Goal: Navigation & Orientation: Find specific page/section

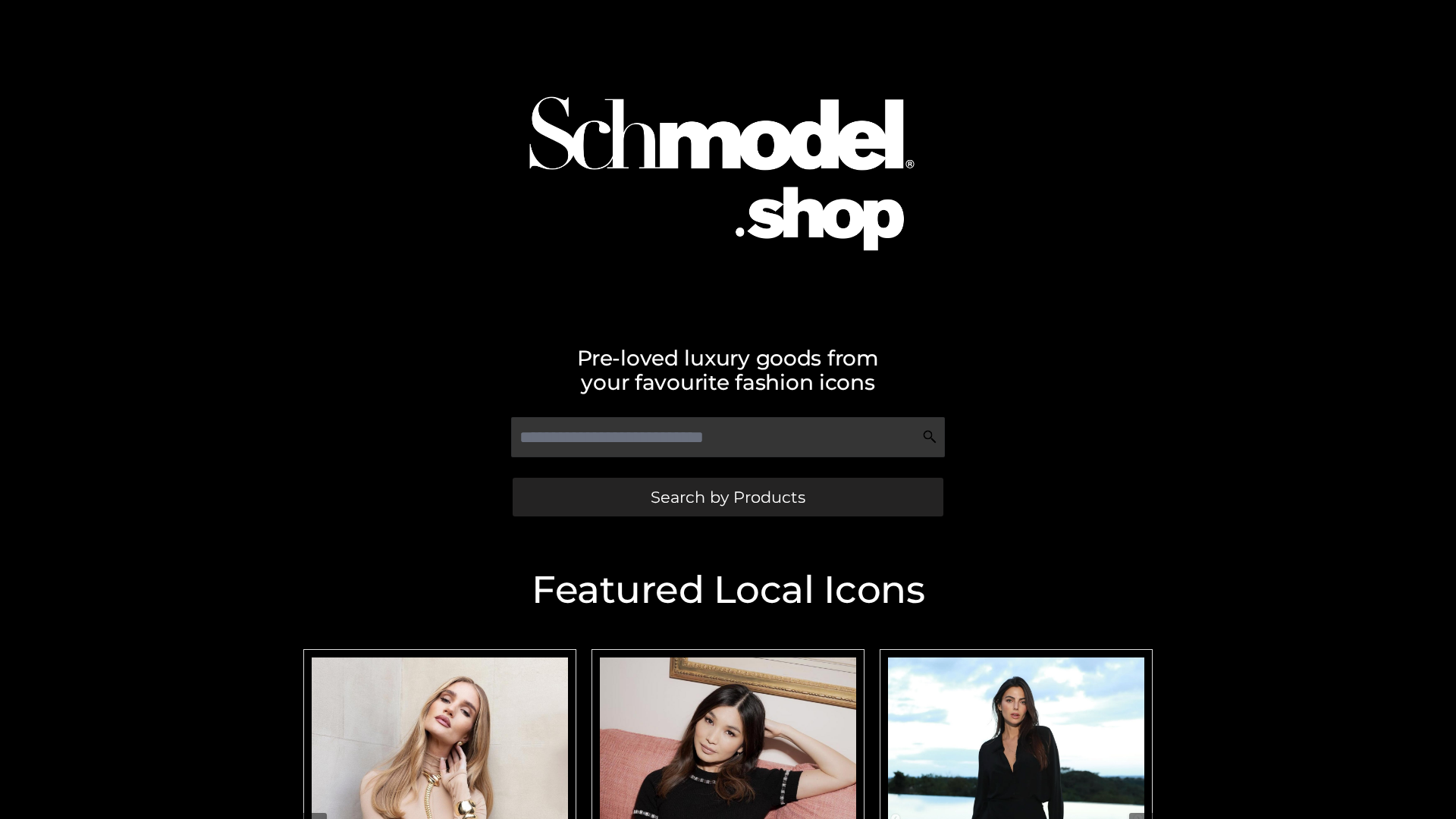
click at [728, 497] on span "Search by Products" at bounding box center [728, 497] width 154 height 16
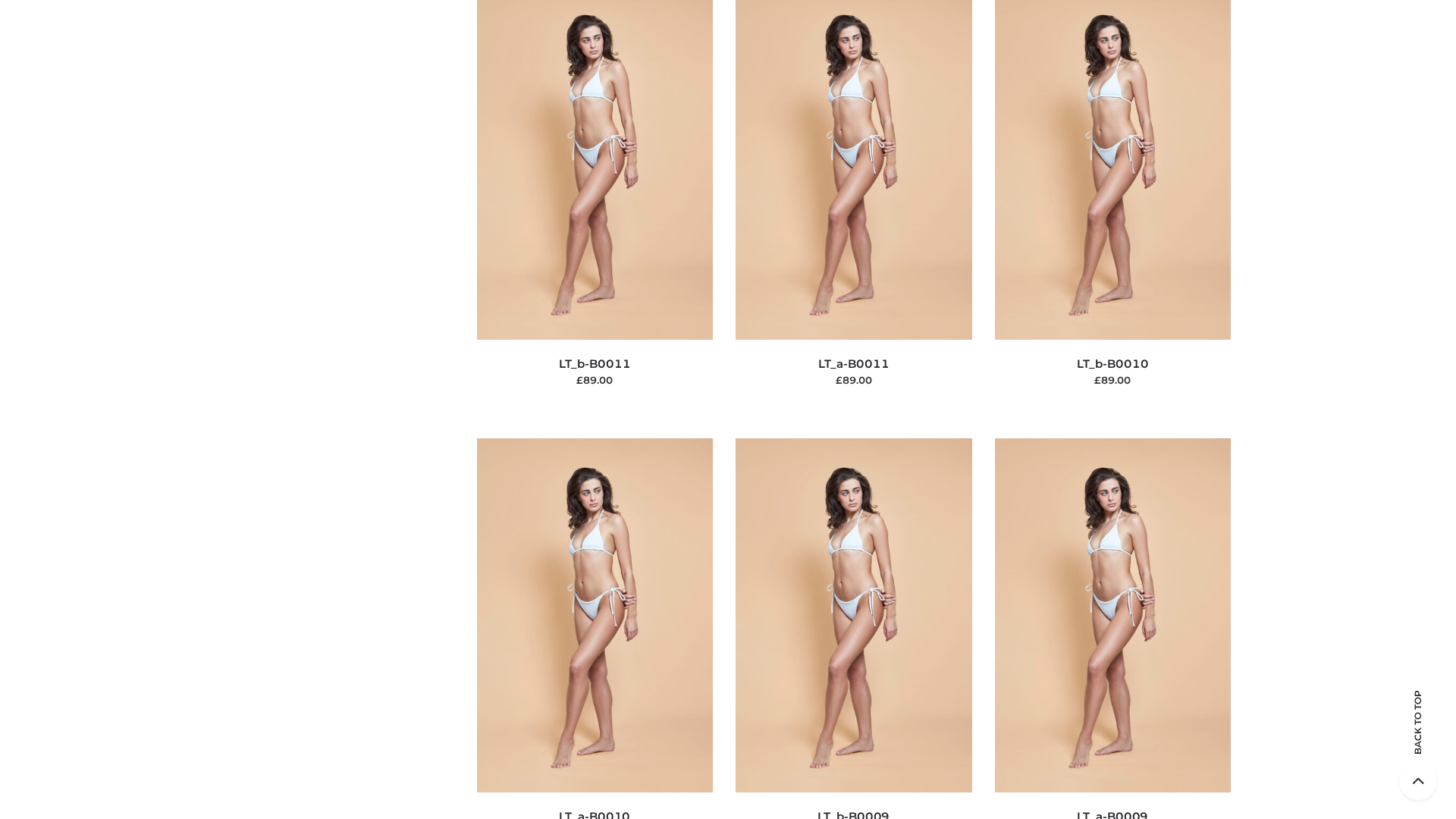
scroll to position [6812, 0]
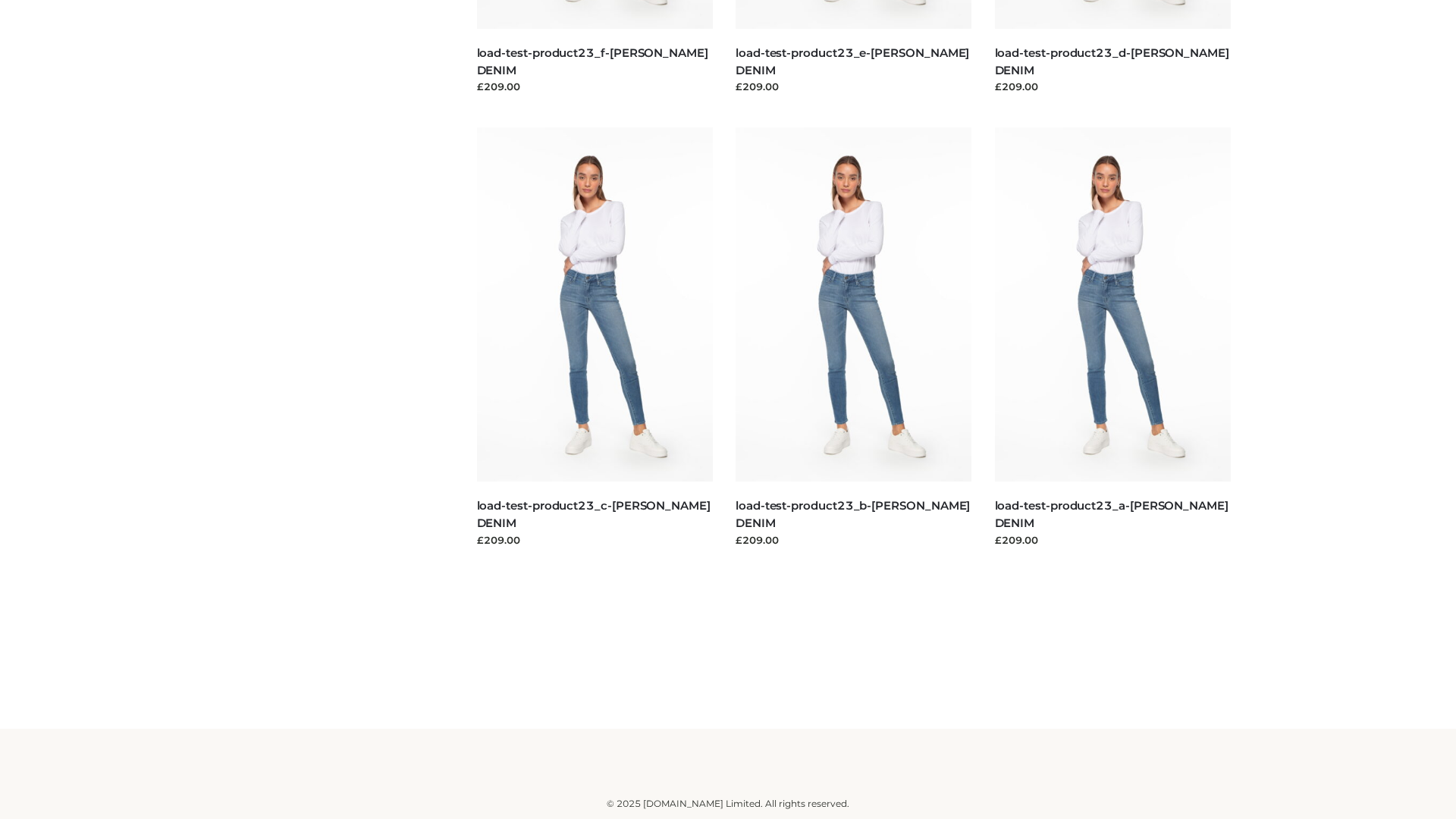
scroll to position [1331, 0]
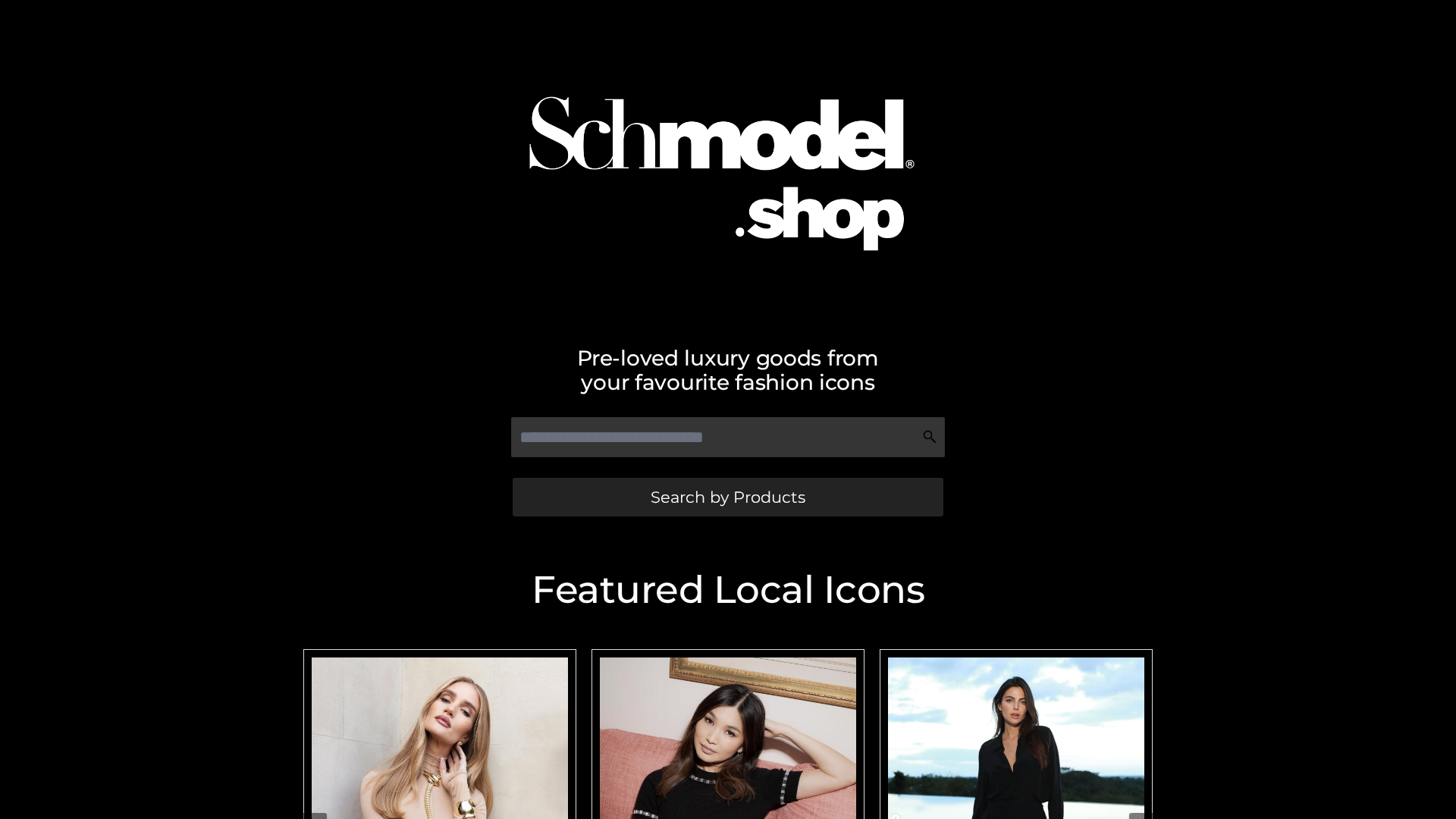
click at [728, 497] on span "Search by Products" at bounding box center [728, 497] width 154 height 16
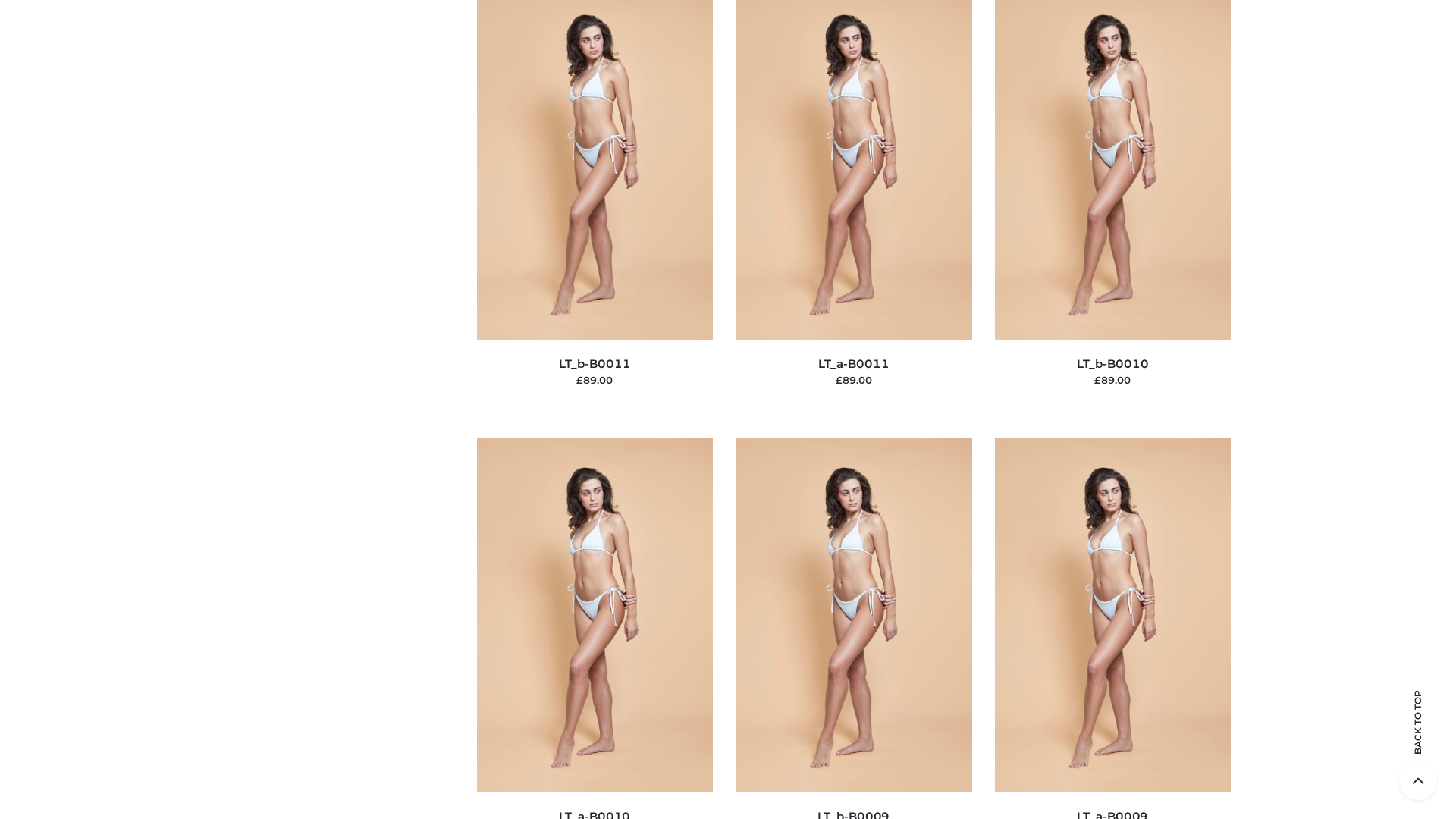
scroll to position [6812, 0]
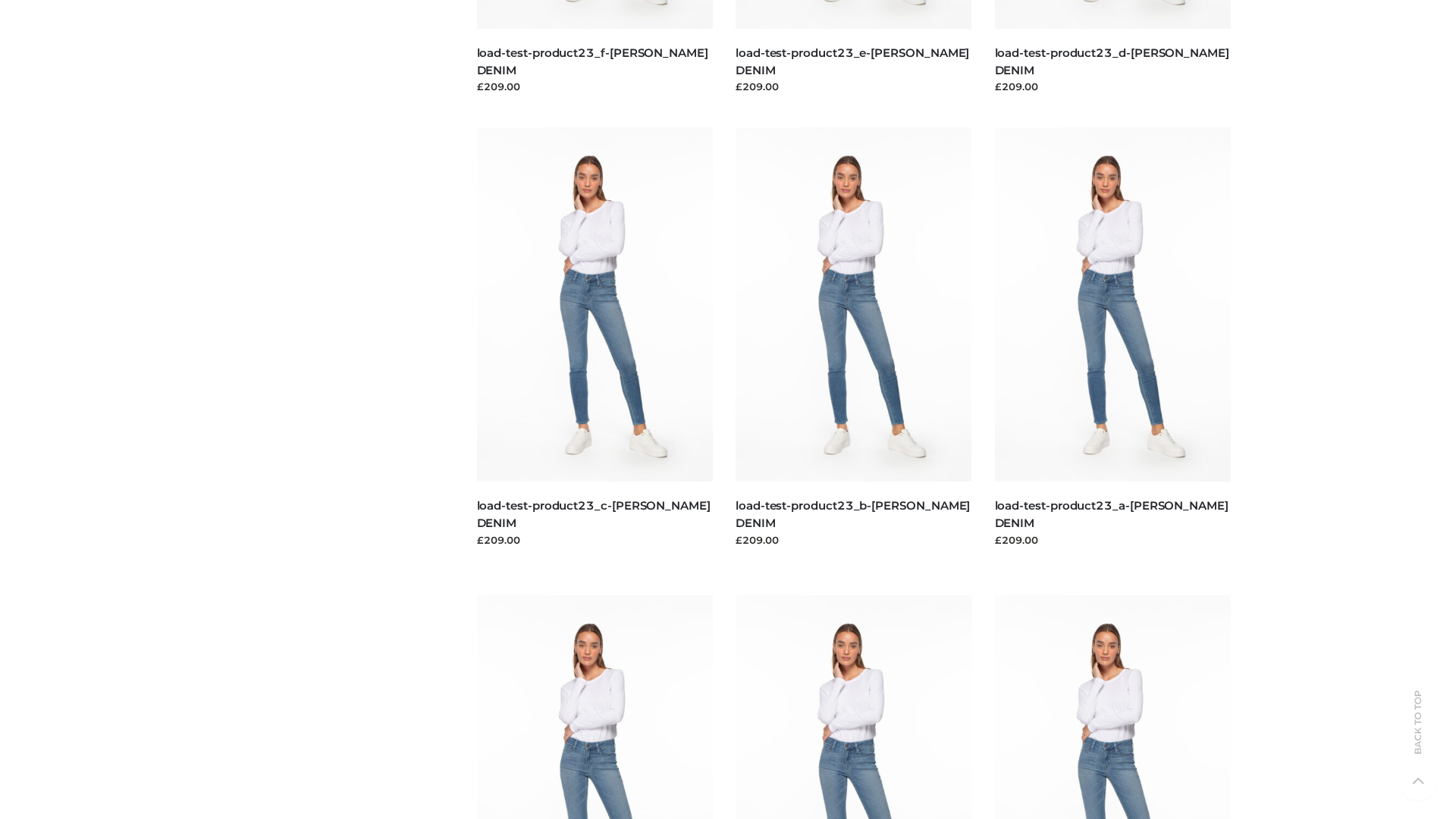
scroll to position [1331, 0]
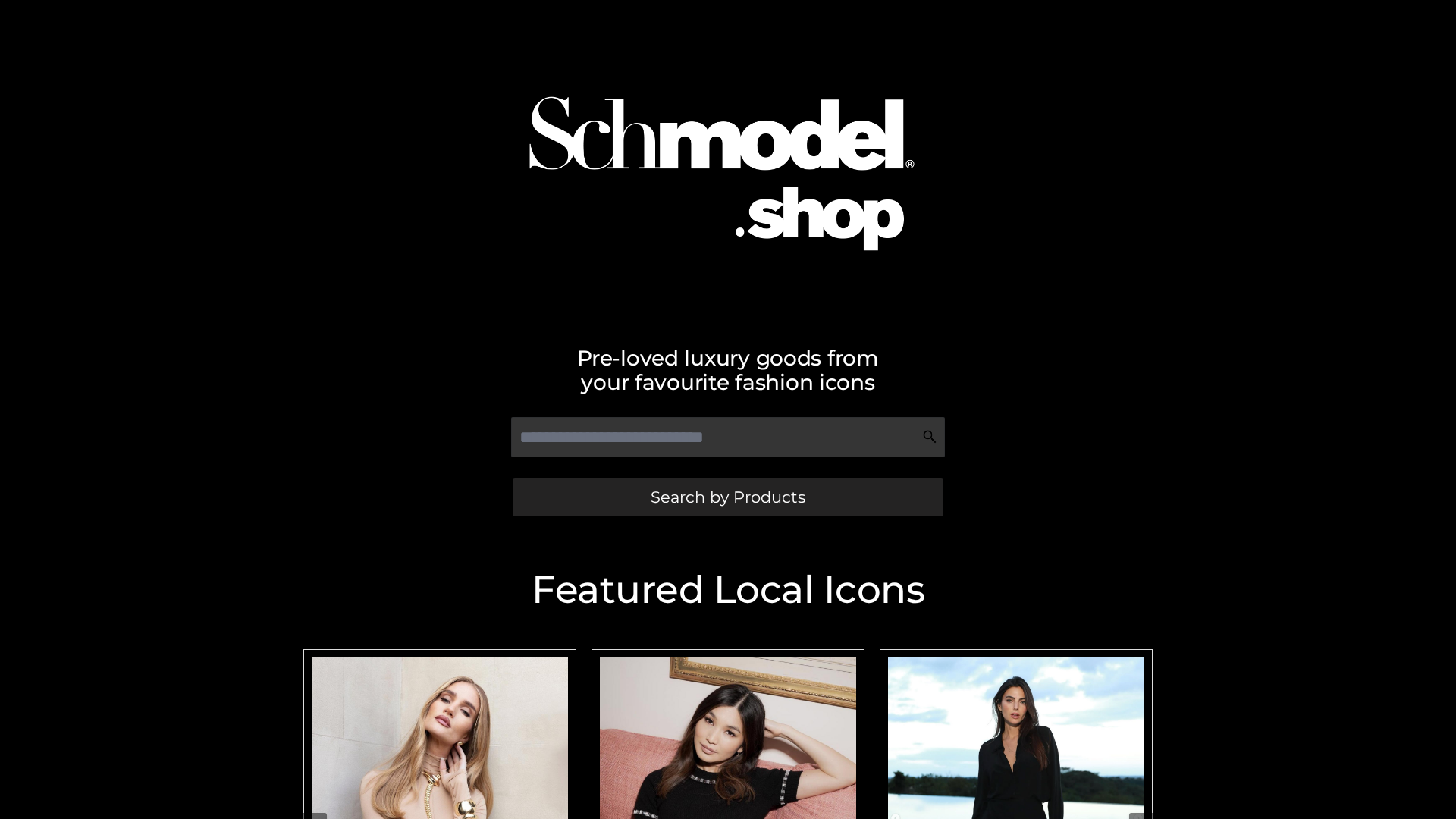
click at [728, 497] on span "Search by Products" at bounding box center [728, 497] width 154 height 16
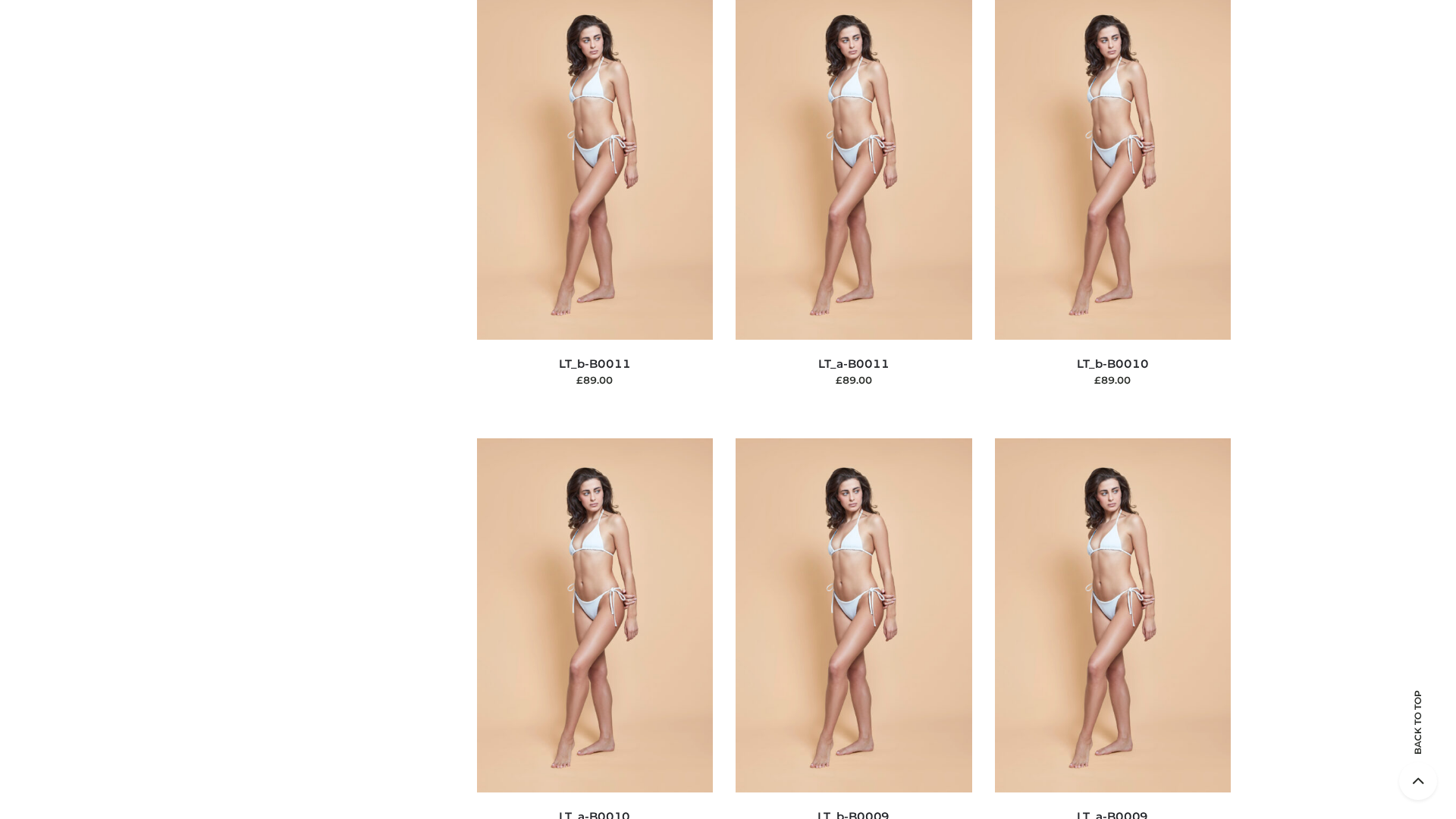
scroll to position [6812, 0]
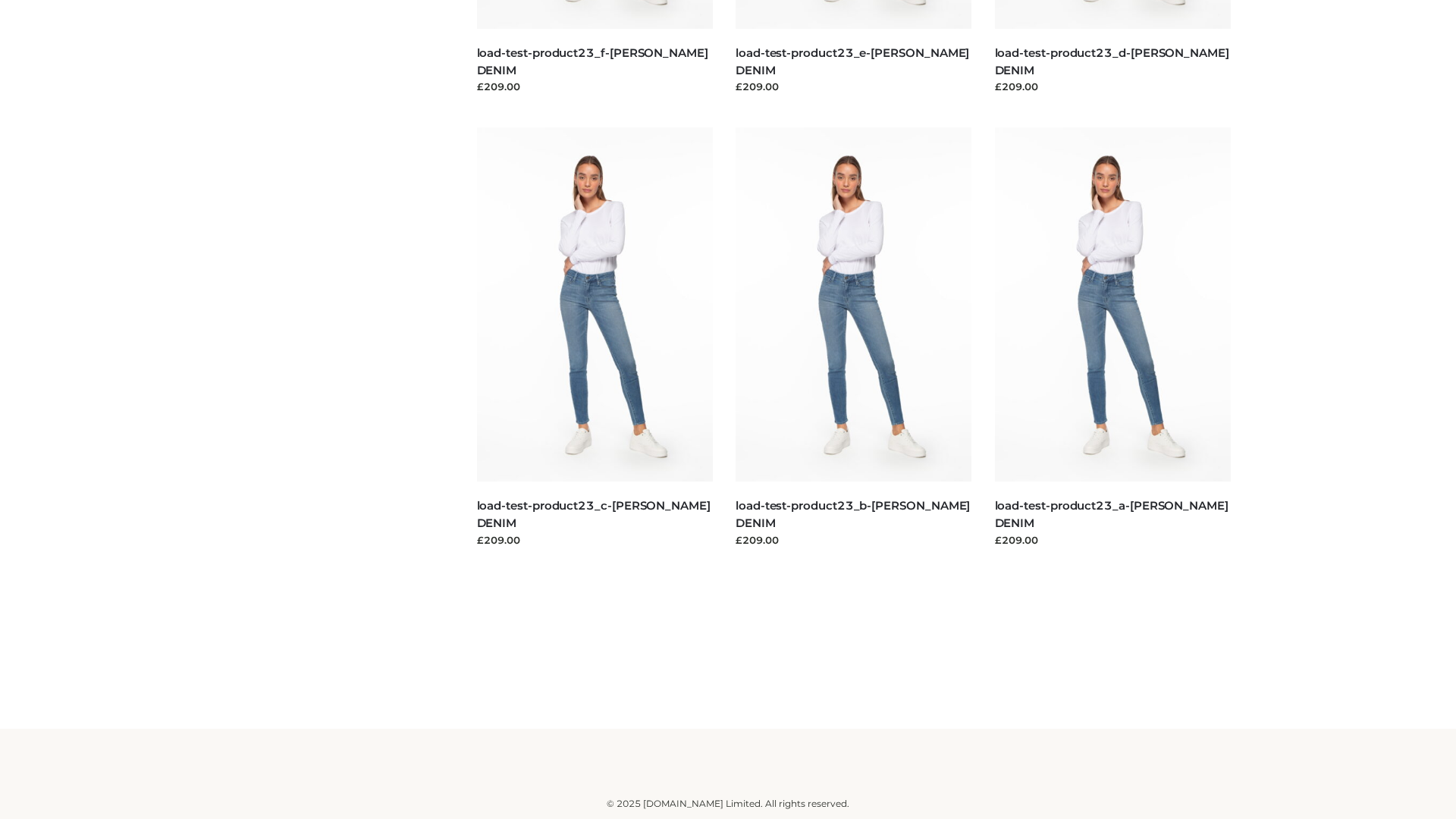
scroll to position [1331, 0]
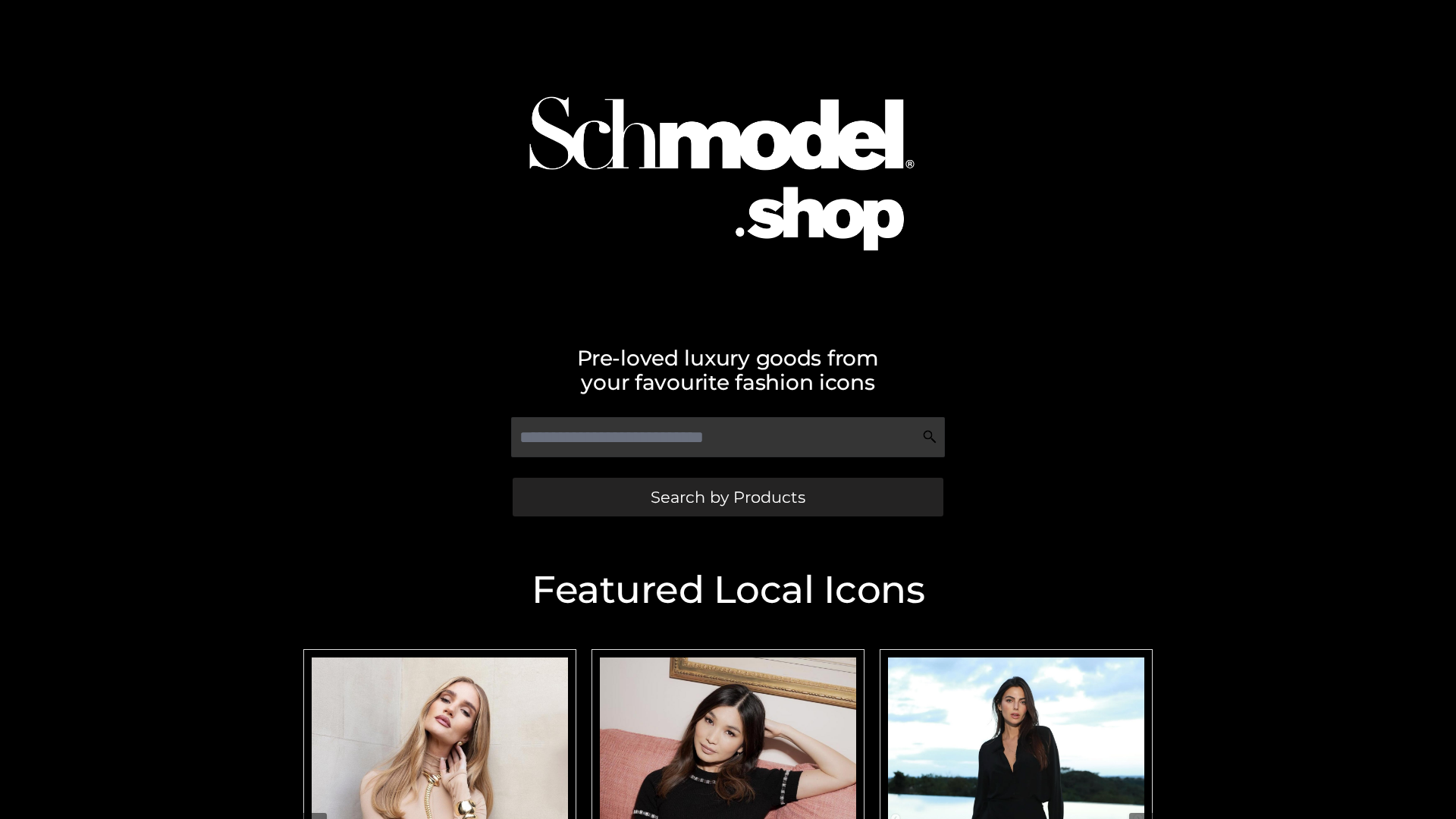
click at [728, 497] on span "Search by Products" at bounding box center [728, 497] width 154 height 16
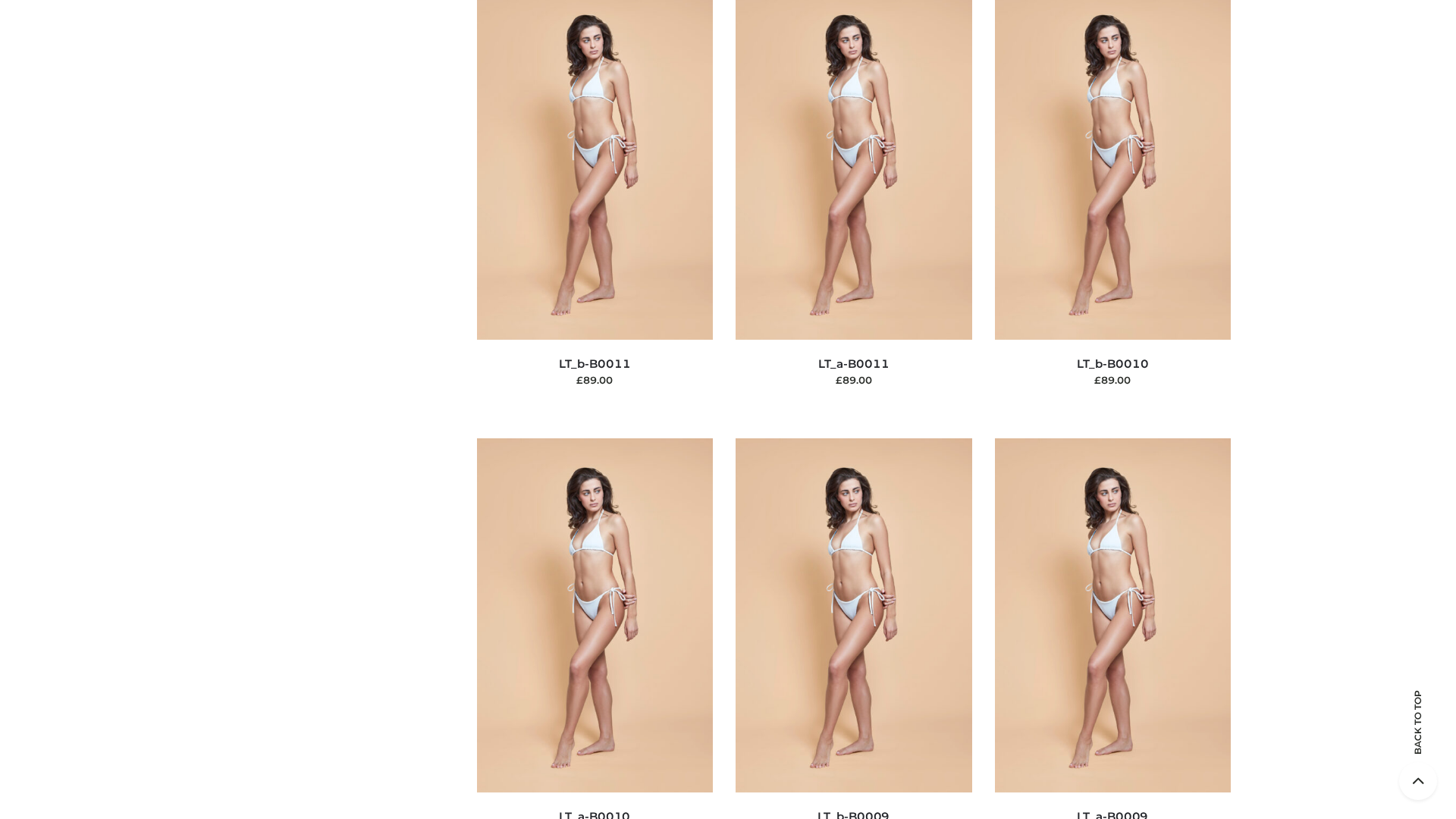
scroll to position [6812, 0]
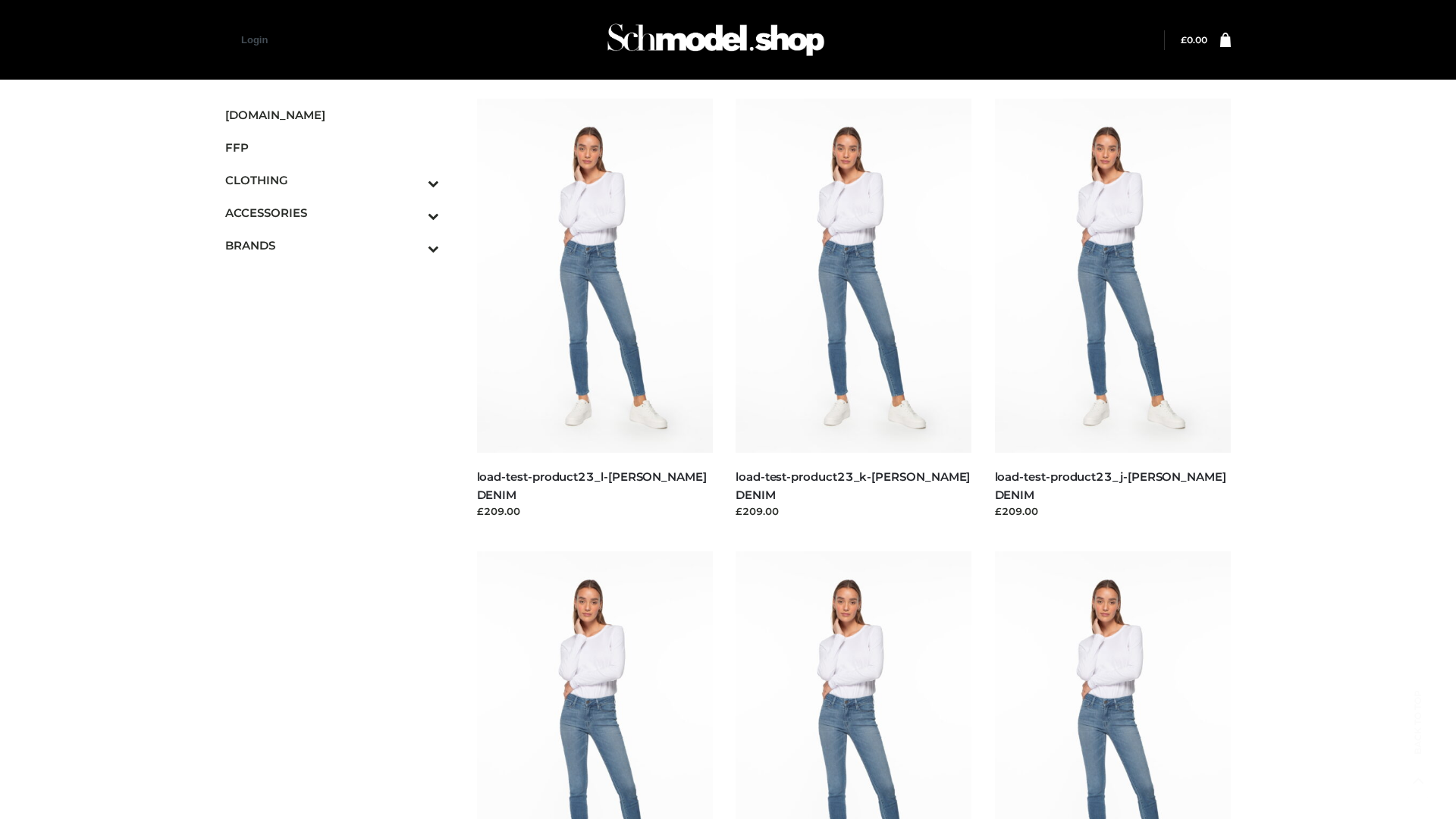
scroll to position [1331, 0]
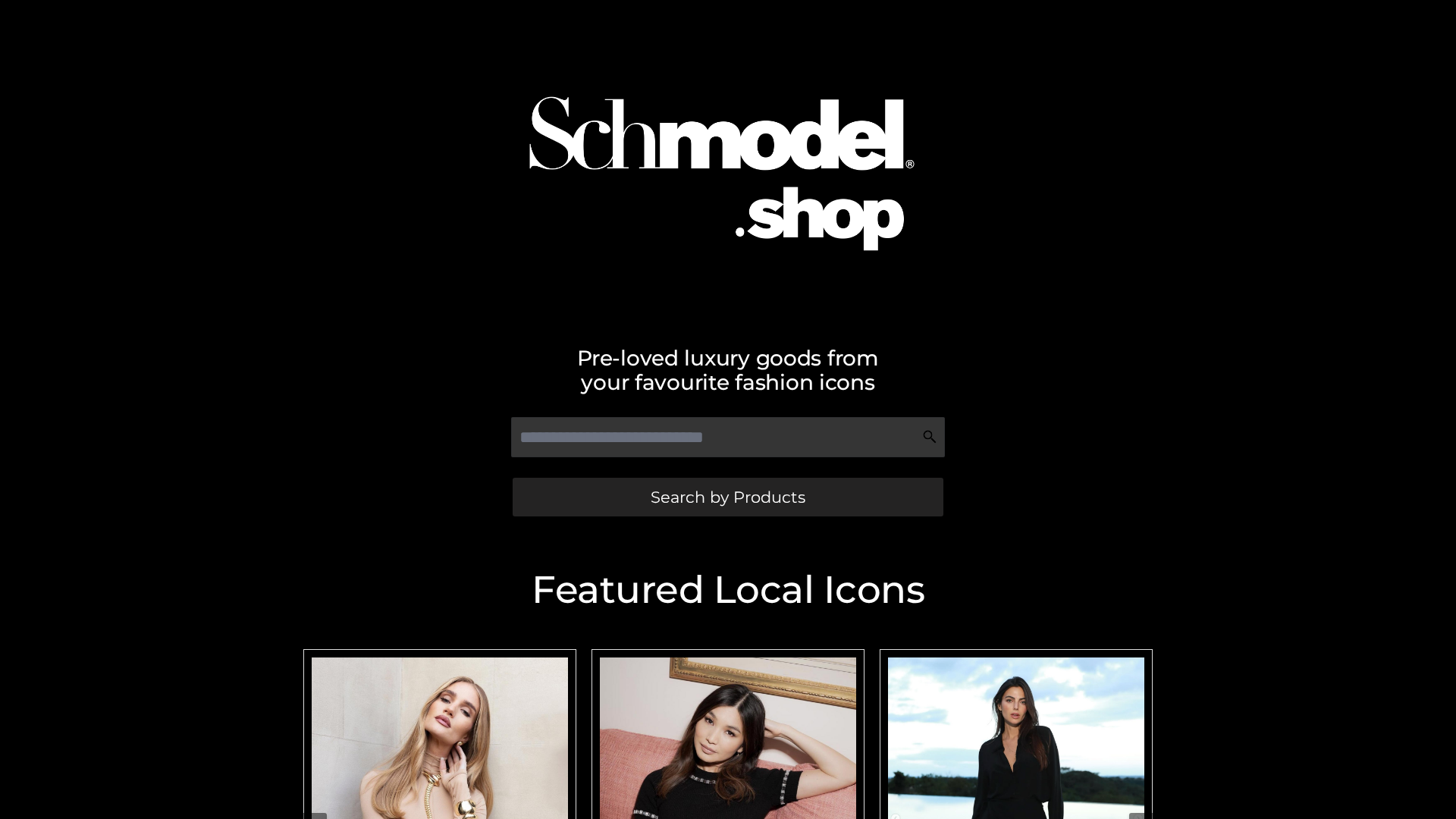
click at [728, 497] on span "Search by Products" at bounding box center [728, 497] width 154 height 16
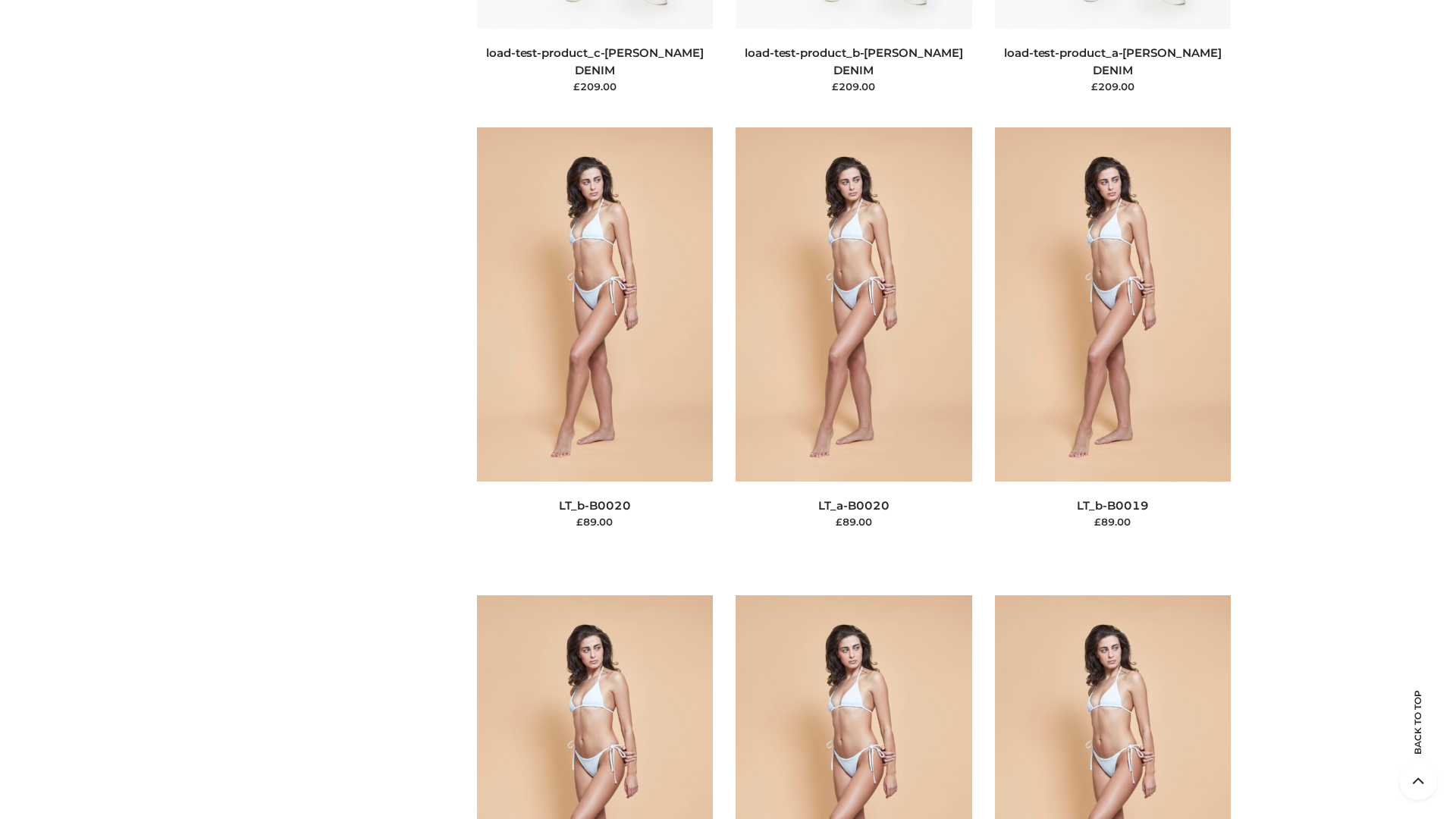
scroll to position [4985, 0]
